Goal: Task Accomplishment & Management: Complete application form

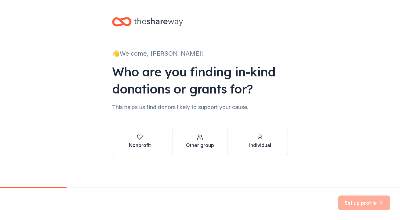
click at [140, 141] on div "Nonprofit" at bounding box center [140, 141] width 22 height 15
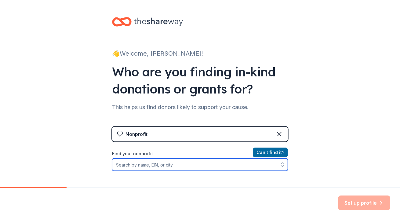
click at [159, 163] on input "Find your nonprofit" at bounding box center [200, 164] width 176 height 12
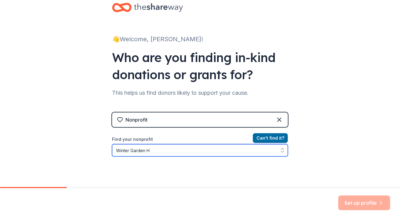
type input "Winter Garden"
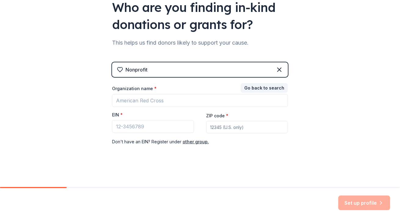
scroll to position [64, 0]
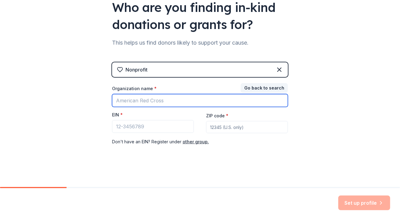
click at [149, 101] on input "Organization name *" at bounding box center [200, 100] width 176 height 13
type input "Winter Garden Heritage Foundation"
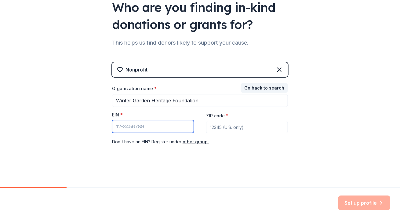
drag, startPoint x: 140, startPoint y: 127, endPoint x: 136, endPoint y: 124, distance: 5.7
click at [140, 127] on input "EIN *" at bounding box center [153, 126] width 82 height 13
type input "[US_EMPLOYER_IDENTIFICATION_NUMBER]"
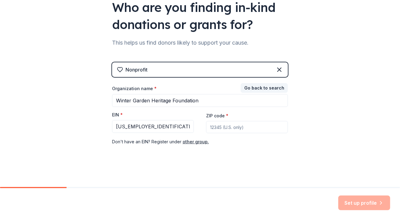
click at [235, 129] on input "ZIP code *" at bounding box center [247, 127] width 82 height 12
type input "34787"
click at [355, 199] on button "Set up profile" at bounding box center [364, 202] width 52 height 15
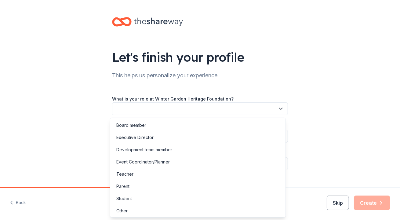
click at [171, 108] on button "button" at bounding box center [200, 108] width 176 height 13
click at [324, 125] on div "Let's finish your profile This helps us personalize your experience. What is yo…" at bounding box center [200, 99] width 400 height 199
click at [160, 108] on button "button" at bounding box center [200, 108] width 176 height 13
click at [123, 211] on div "Other" at bounding box center [121, 210] width 11 height 7
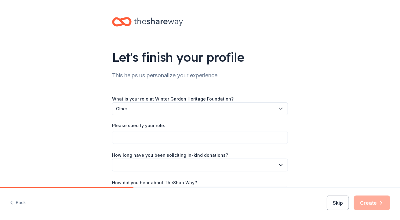
click at [155, 121] on div "What is your role at Winter Garden Heritage Foundation? Other Please specify yo…" at bounding box center [200, 147] width 176 height 104
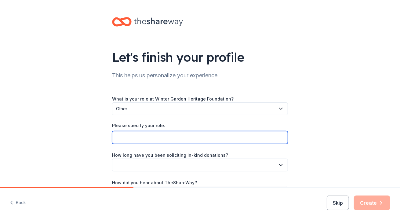
click at [156, 138] on input "Please specify your role:" at bounding box center [200, 137] width 176 height 13
type input "Grant Director"
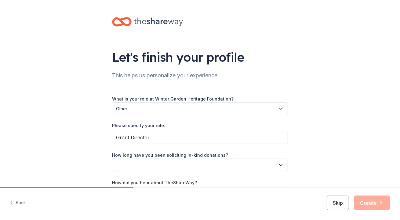
click at [328, 119] on div "Let's finish your profile This helps us personalize your experience. What is yo…" at bounding box center [200, 114] width 400 height 228
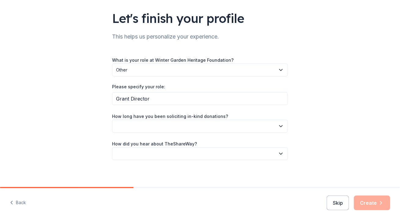
scroll to position [41, 0]
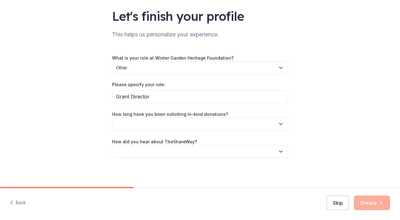
click at [278, 124] on icon "button" at bounding box center [281, 124] width 6 height 6
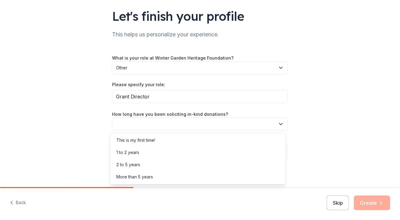
click at [143, 176] on div "More than 5 years" at bounding box center [134, 176] width 37 height 7
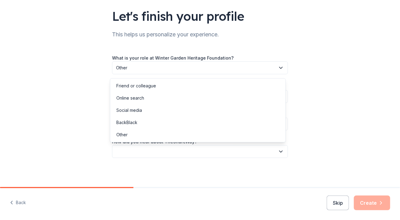
click at [278, 151] on icon "button" at bounding box center [281, 151] width 6 height 6
click at [144, 86] on div "Friend or colleague" at bounding box center [136, 85] width 40 height 7
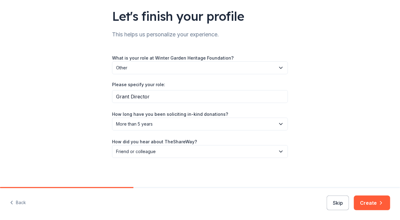
click at [377, 202] on button "Create" at bounding box center [371, 202] width 36 height 15
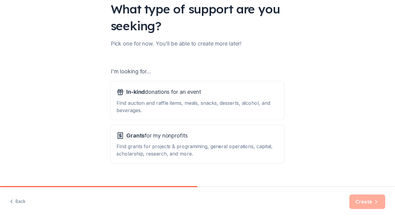
scroll to position [59, 0]
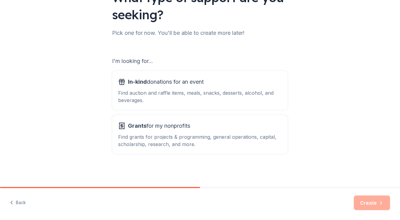
click at [228, 142] on div "Find grants for projects & programming, general operations, capital, scholarshi…" at bounding box center [199, 140] width 163 height 15
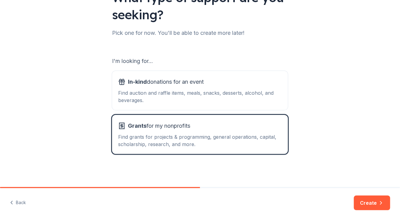
click at [363, 203] on button "Create" at bounding box center [371, 202] width 36 height 15
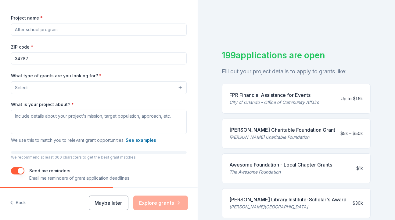
scroll to position [91, 0]
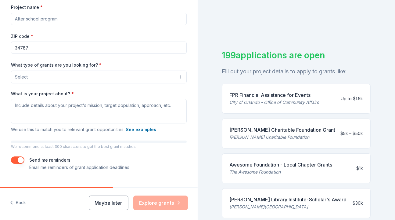
click at [100, 204] on button "Maybe later" at bounding box center [109, 202] width 40 height 15
